Goal: Information Seeking & Learning: Learn about a topic

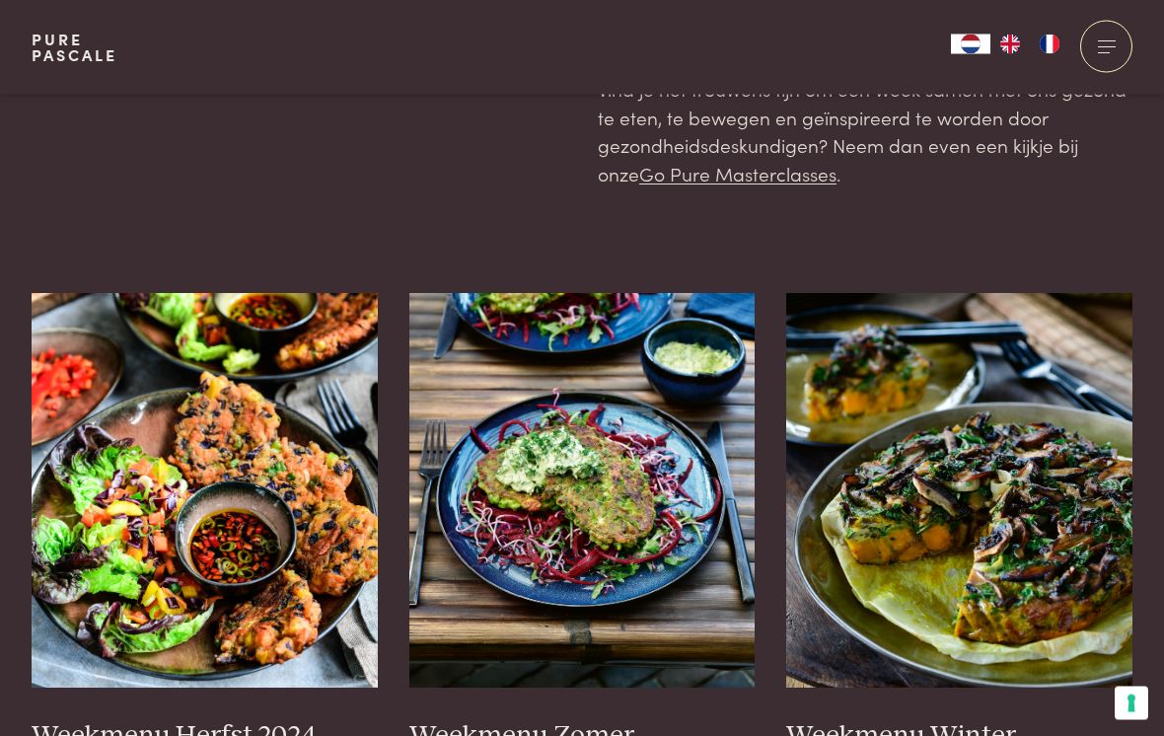
scroll to position [337, 0]
click at [600, 456] on img at bounding box center [583, 490] width 346 height 395
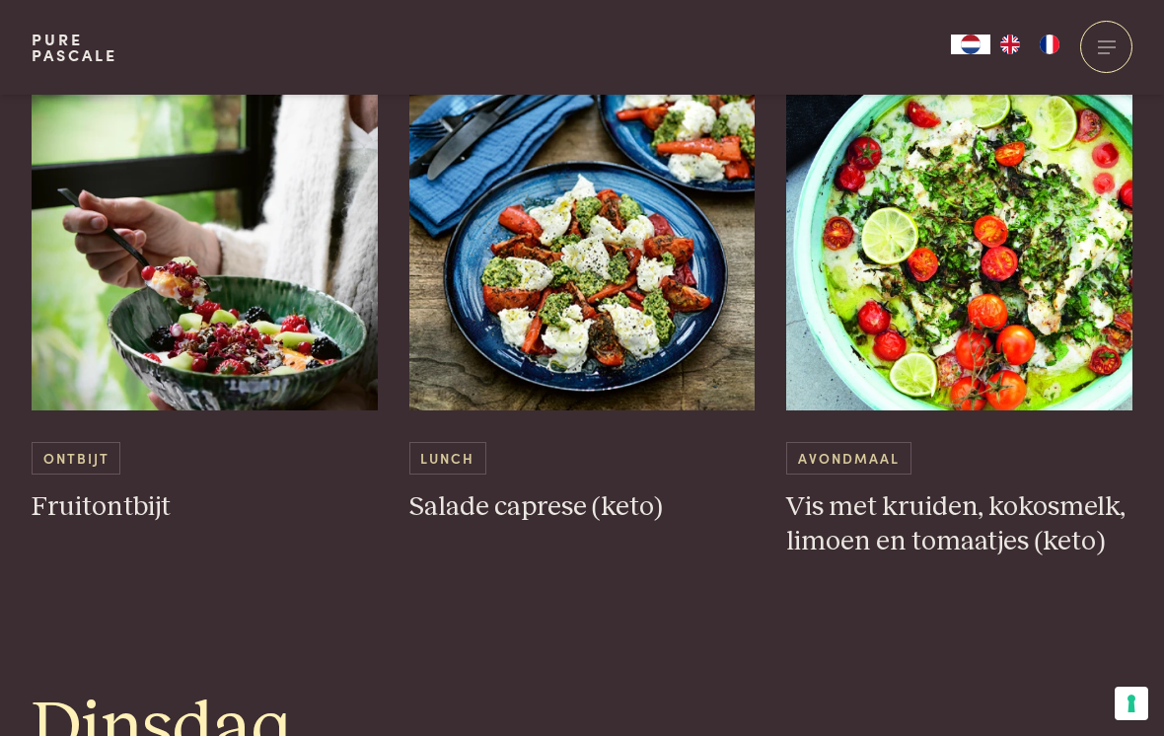
scroll to position [1041, 0]
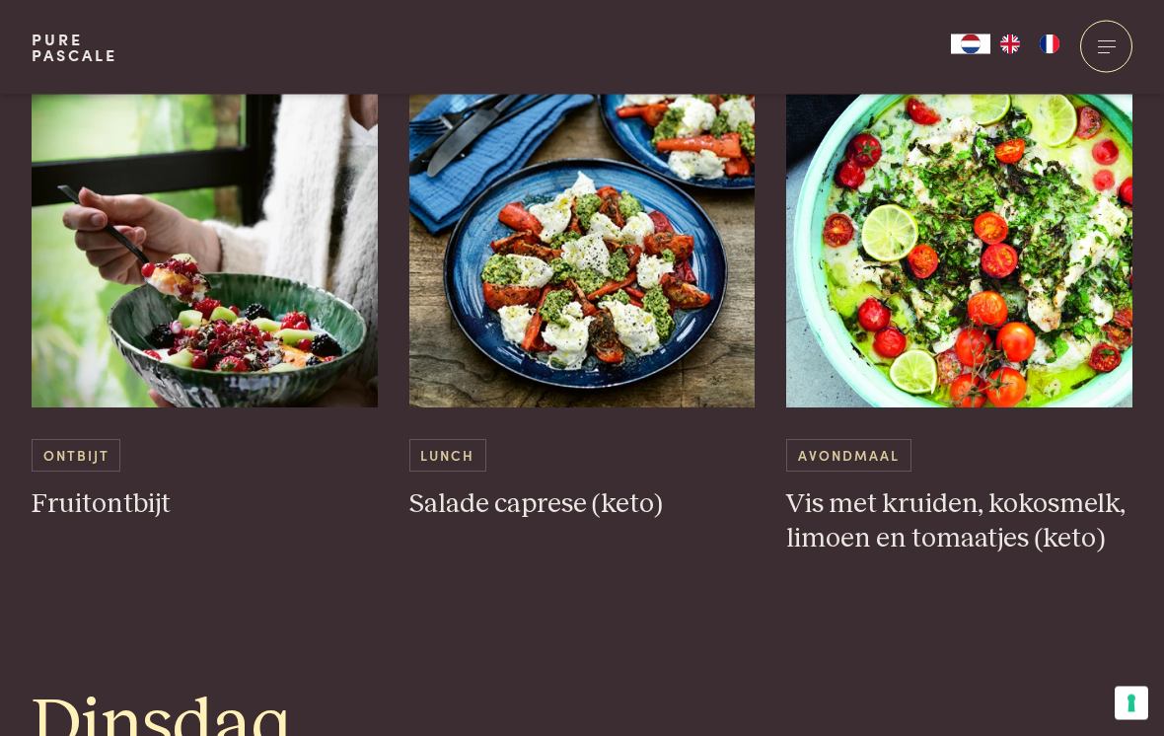
click at [1000, 263] on img at bounding box center [959, 211] width 346 height 395
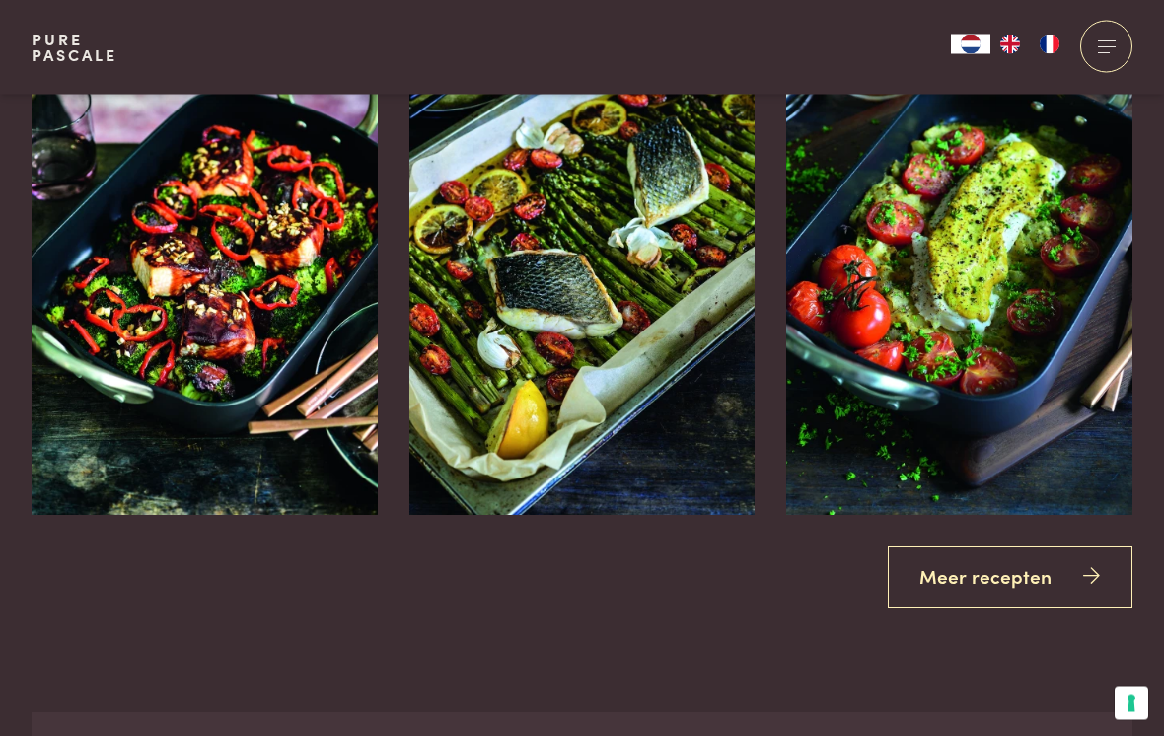
scroll to position [3552, 0]
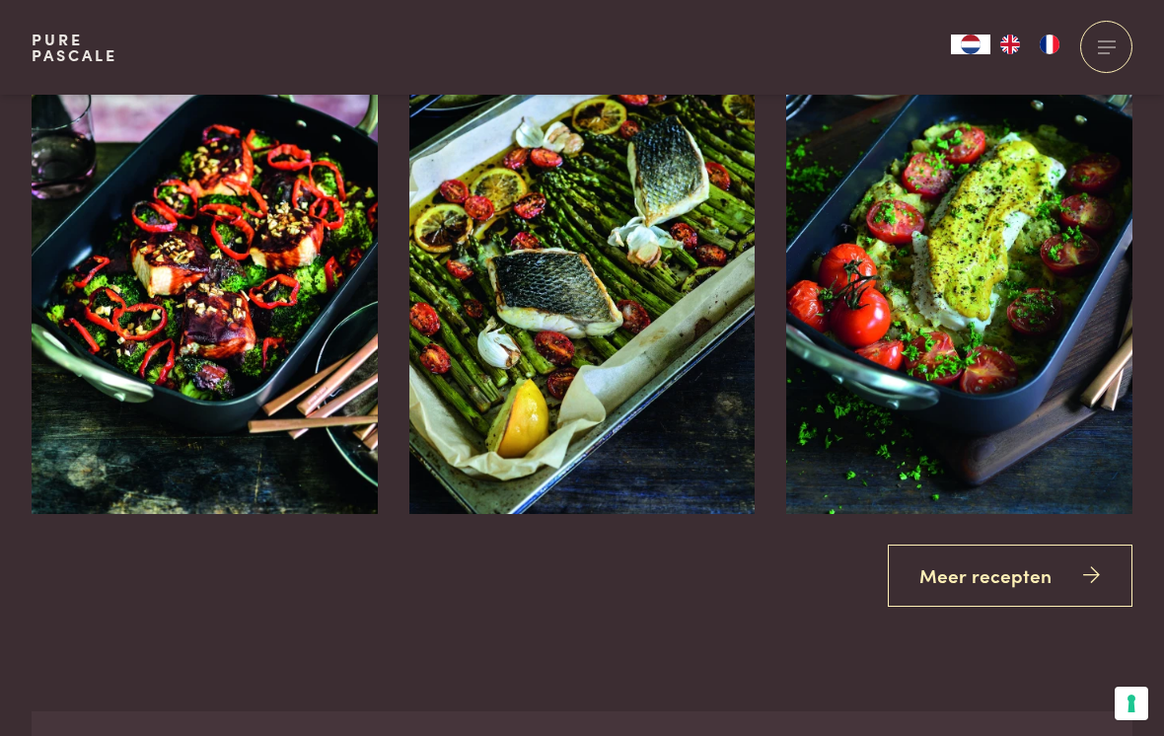
click at [1005, 556] on link "Meer recepten" at bounding box center [1011, 576] width 246 height 62
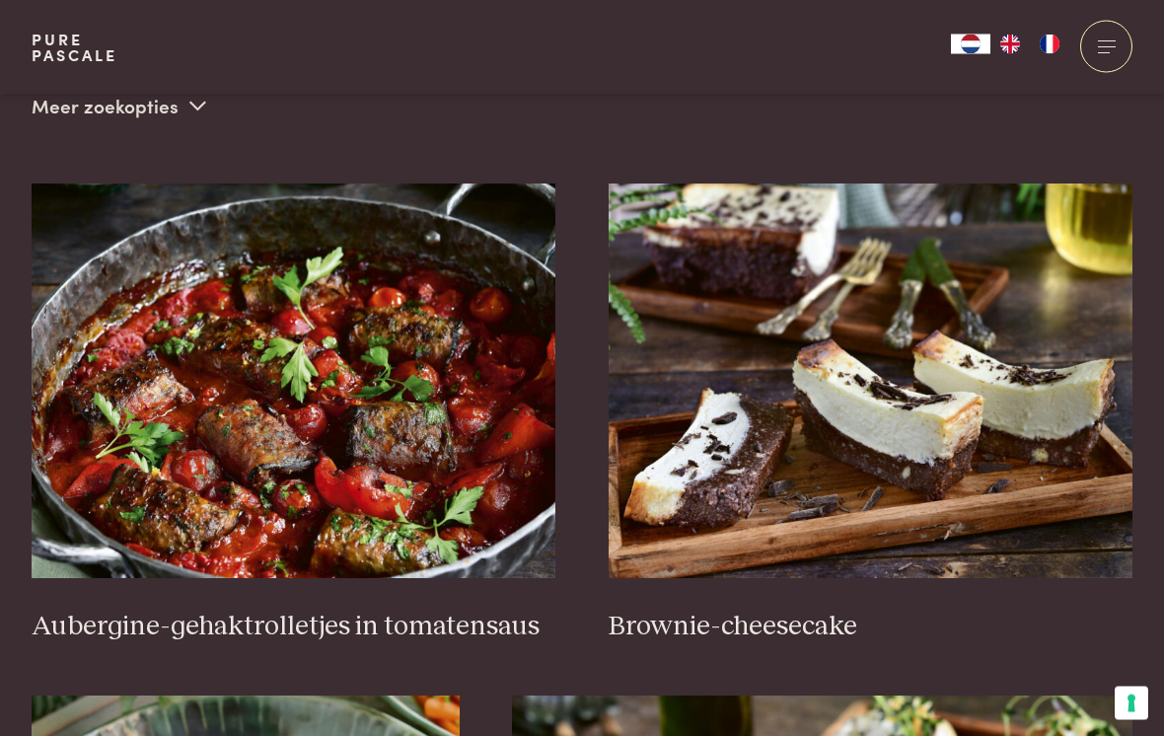
scroll to position [655, 0]
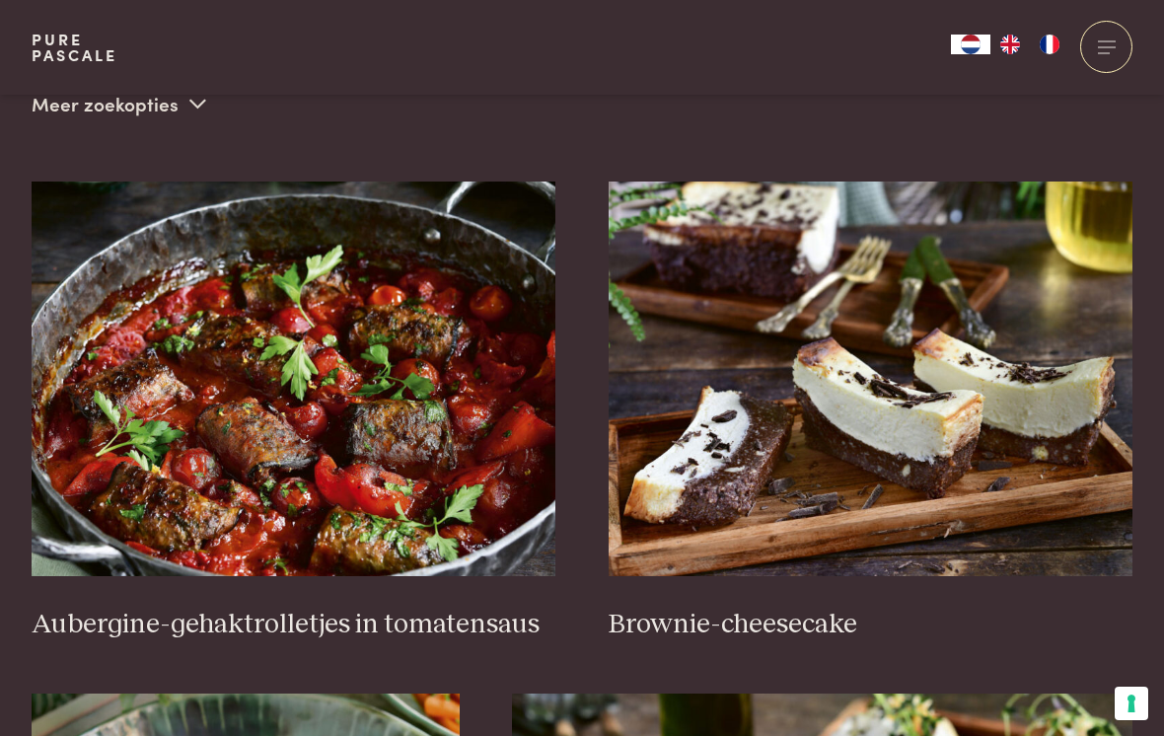
click at [360, 483] on img at bounding box center [294, 379] width 525 height 395
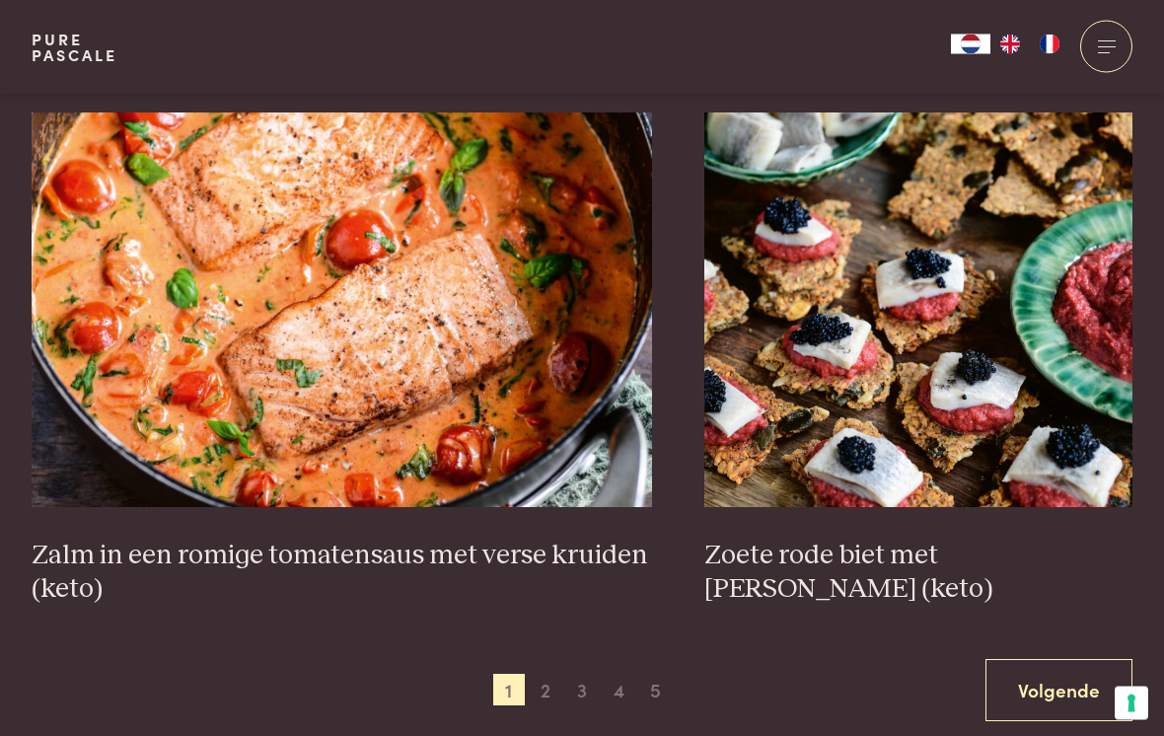
scroll to position [3322, 0]
click at [387, 347] on img at bounding box center [342, 309] width 621 height 395
